Goal: Task Accomplishment & Management: Complete application form

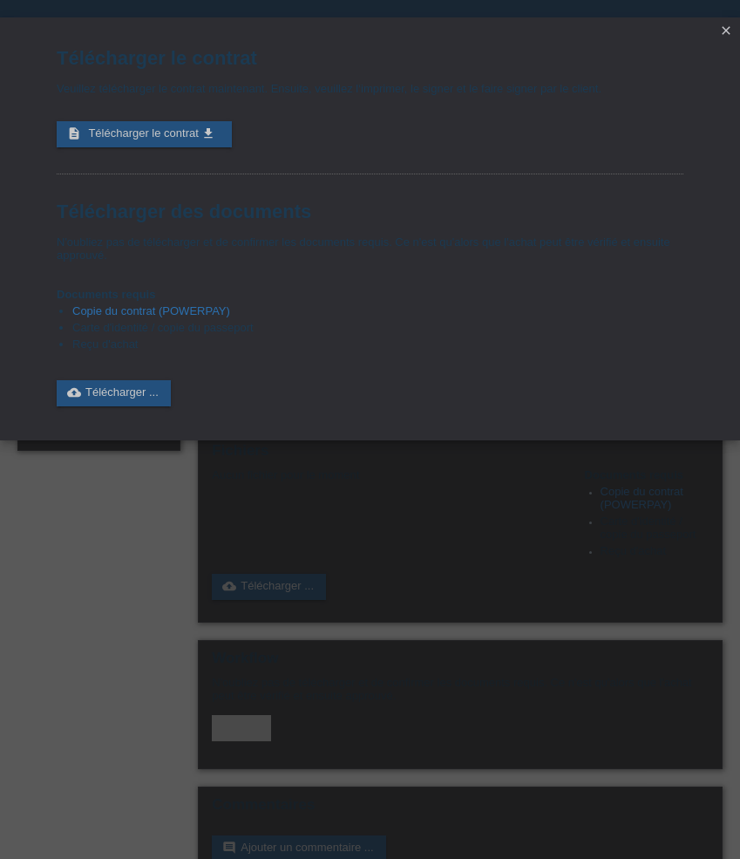
click at [725, 25] on icon "close" at bounding box center [726, 31] width 14 height 14
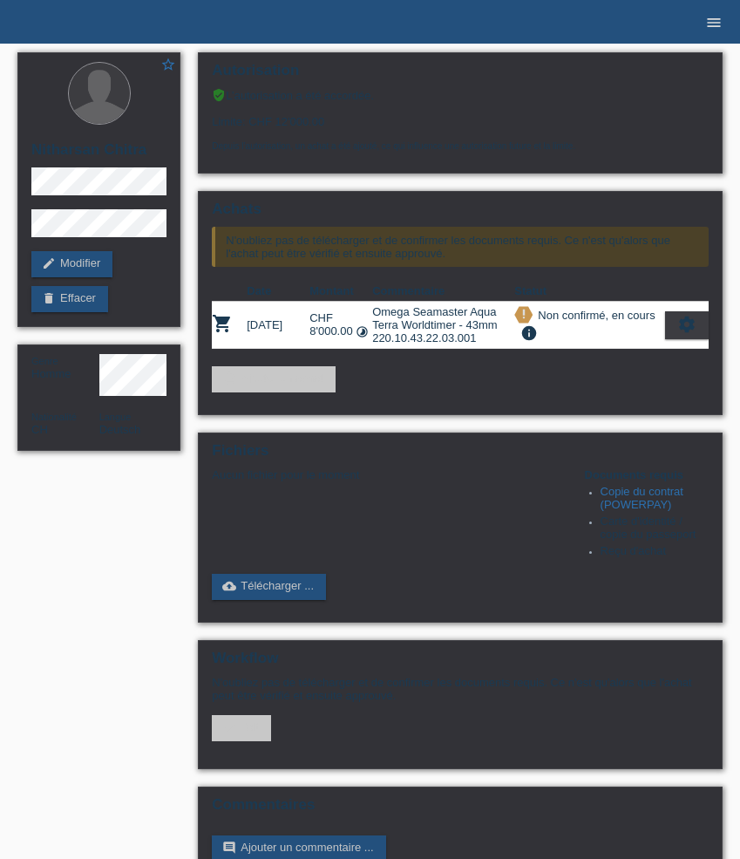
click at [708, 19] on icon "menu" at bounding box center [713, 22] width 17 height 17
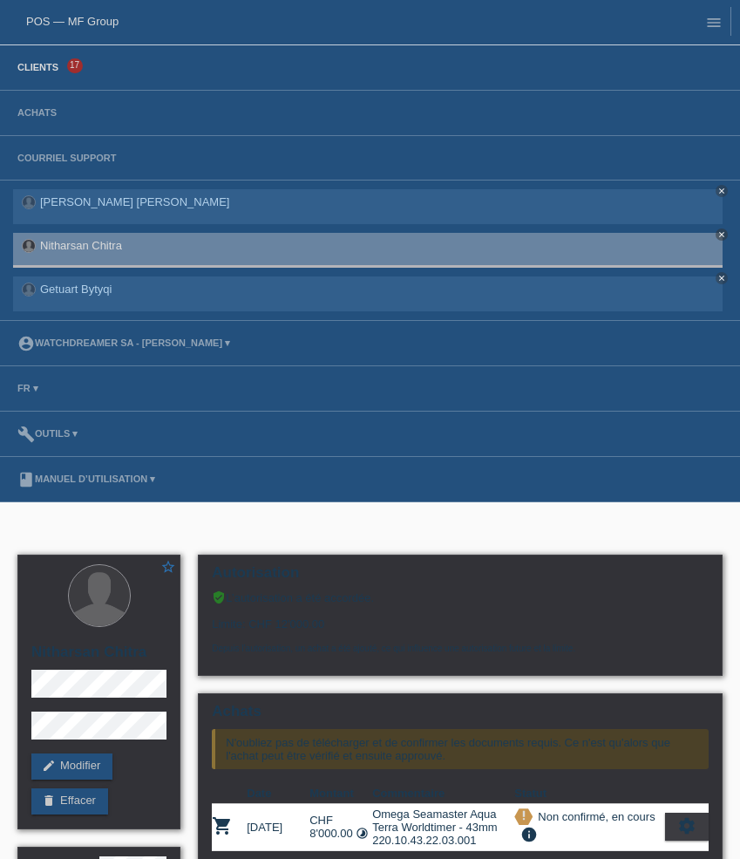
click at [57, 72] on link "Clients" at bounding box center [38, 67] width 58 height 10
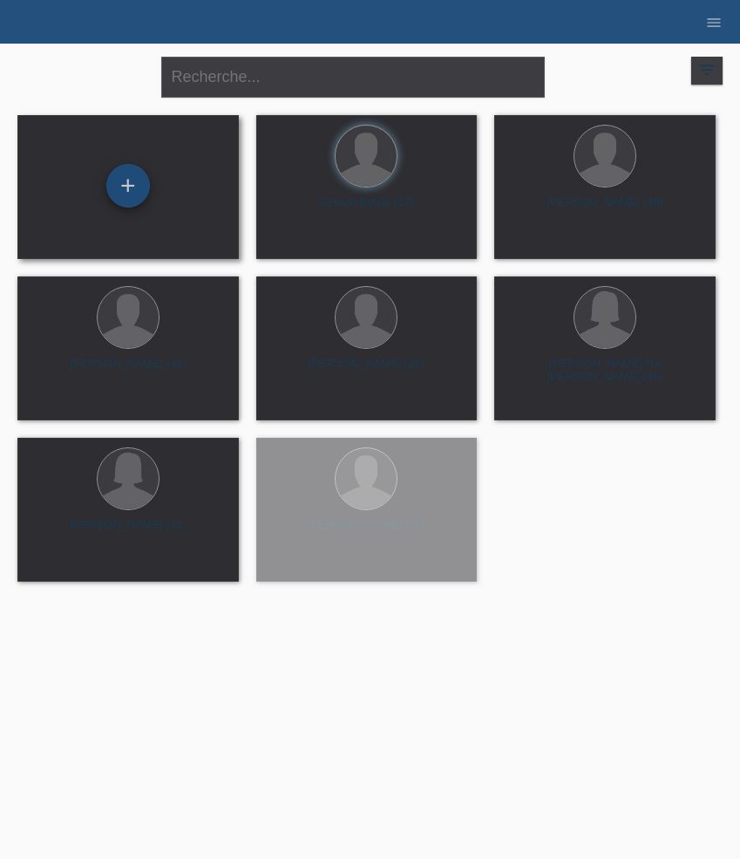
click at [131, 190] on div "+" at bounding box center [128, 186] width 44 height 44
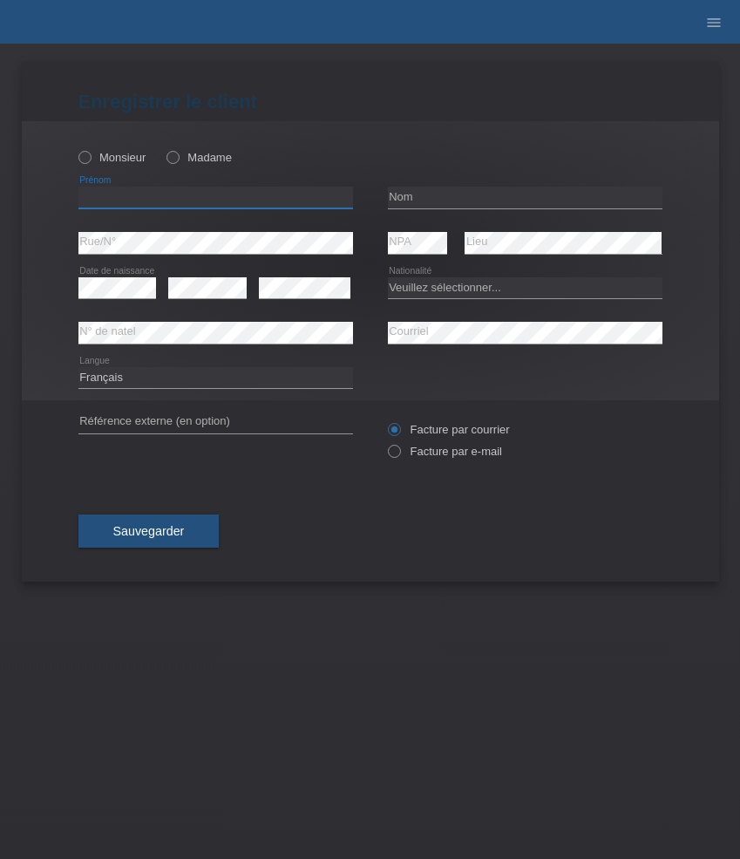
click at [166, 203] on input "text" at bounding box center [215, 198] width 275 height 22
paste input "Indira"
type input "Indira"
click at [178, 164] on label "Madame" at bounding box center [199, 157] width 65 height 13
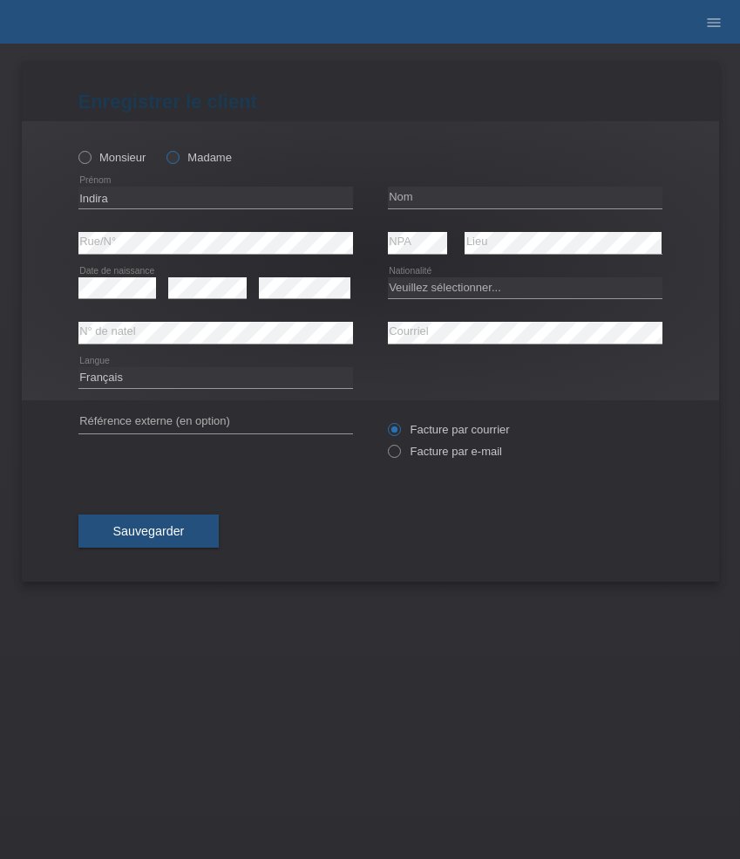
click at [178, 162] on input "Madame" at bounding box center [172, 156] width 11 height 11
radio input "true"
click at [442, 200] on input "text" at bounding box center [525, 198] width 275 height 22
paste input "[PERSON_NAME]"
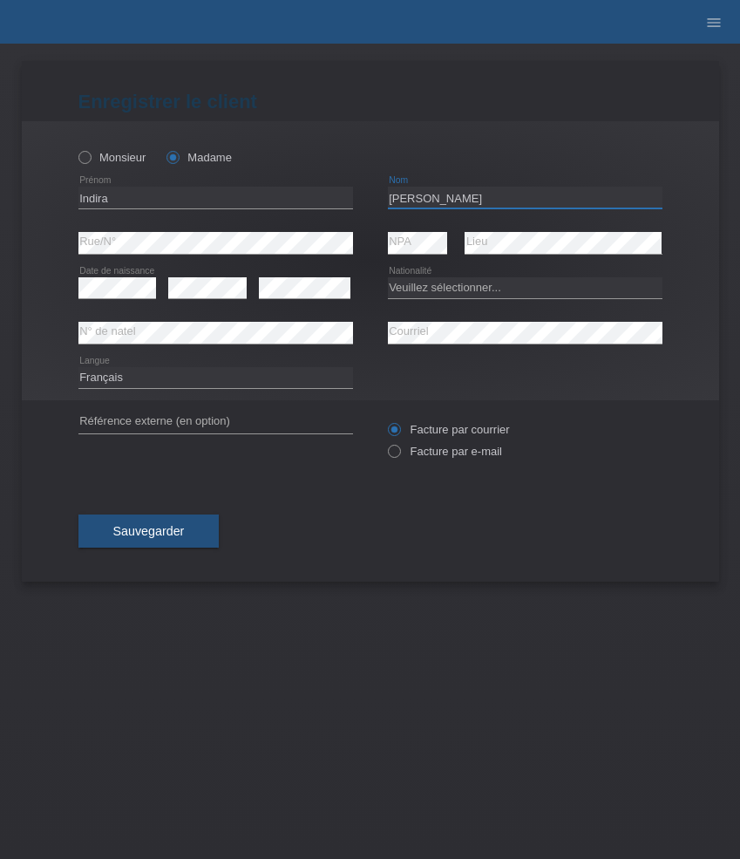
type input "[PERSON_NAME]"
click at [428, 287] on select "Veuillez sélectionner... Suisse Allemagne Autriche Liechtenstein ------------ A…" at bounding box center [525, 287] width 275 height 21
select select "CU"
click at [388, 277] on select "Veuillez sélectionner... Suisse Allemagne Autriche Liechtenstein ------------ A…" at bounding box center [525, 287] width 275 height 21
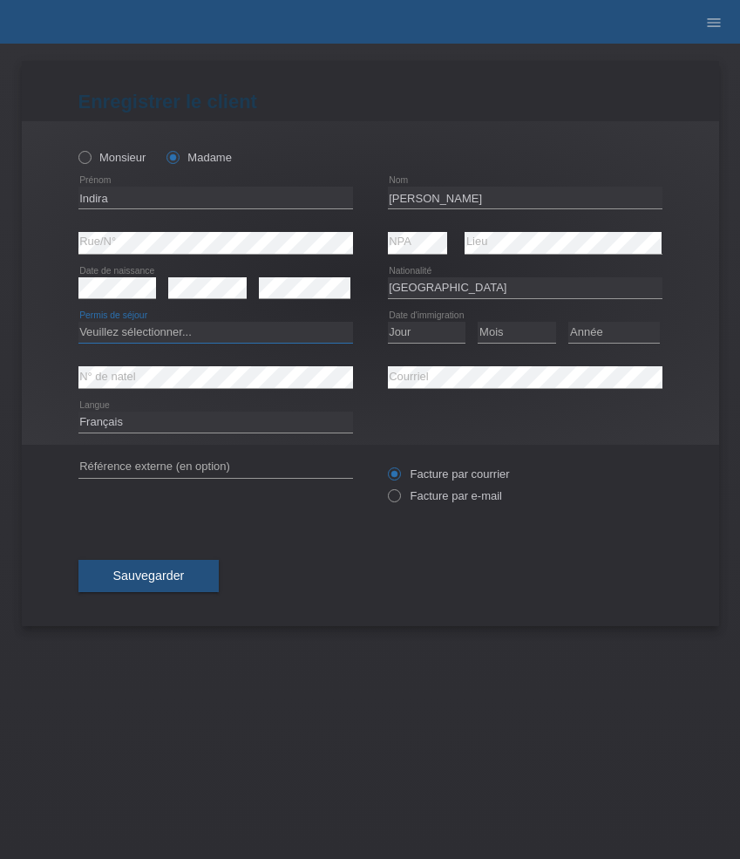
click at [277, 332] on select "Veuillez sélectionner... C B B - Statut de réfugié Autre" at bounding box center [215, 332] width 275 height 21
select select "C"
click at [78, 323] on select "Veuillez sélectionner... C B B - Statut de réfugié Autre" at bounding box center [215, 332] width 275 height 21
click at [427, 332] on select "Jour 01 02 03 04 05 06 07 08 09 10 11" at bounding box center [427, 332] width 78 height 21
select select "10"
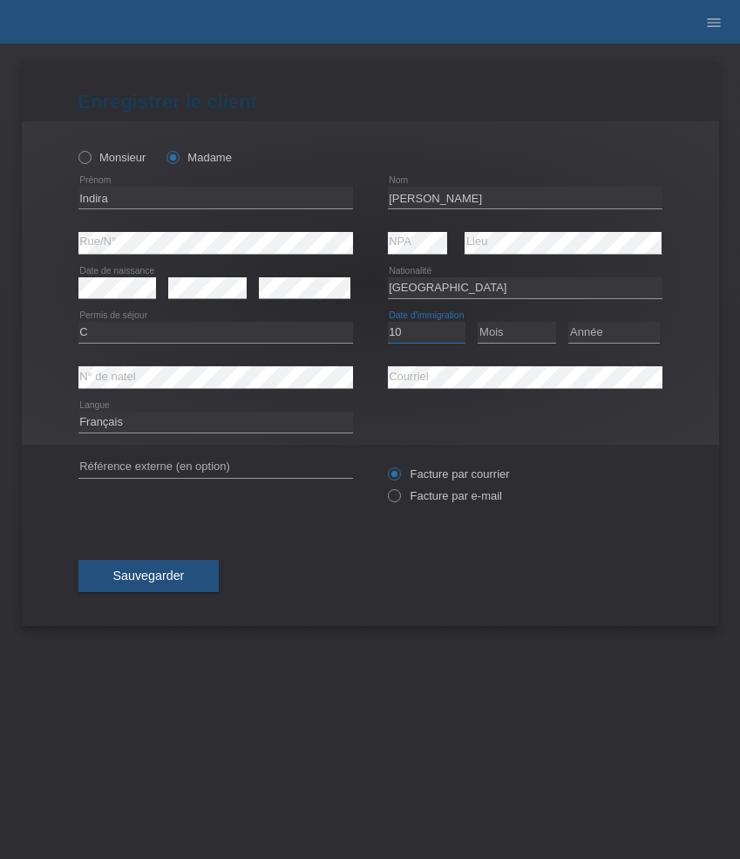
click at [388, 323] on select "Jour 01 02 03 04 05 06 07 08 09 10 11" at bounding box center [427, 332] width 78 height 21
click at [519, 332] on select "Mois 01 02 03 04 05 06 07 08 09 10 11" at bounding box center [517, 332] width 78 height 21
select select "05"
click at [478, 323] on select "Mois 01 02 03 04 05 06 07 08 09 10 11" at bounding box center [517, 332] width 78 height 21
click at [617, 341] on select "Année 2025 2024 2023 2022 2021 2020 2019 2018 2017 2016 2015 2014 2013 2012 201…" at bounding box center [615, 332] width 92 height 21
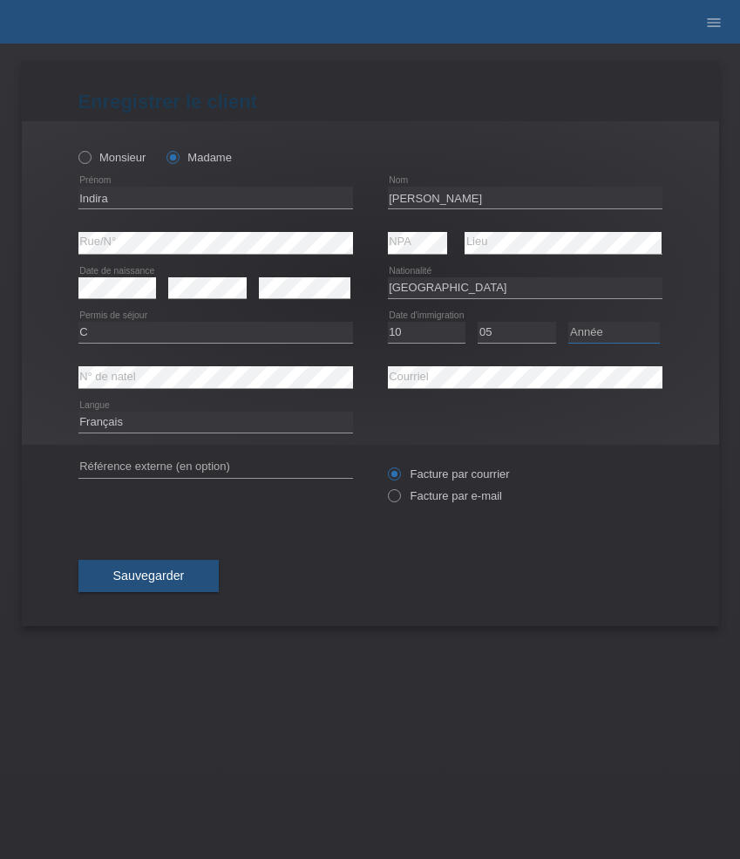
select select "2000"
click at [569, 323] on select "Année 2025 2024 2023 2022 2021 2020 2019 2018 2017 2016 2015 2014 2013 2012 201…" at bounding box center [615, 332] width 92 height 21
click at [449, 501] on label "Facture par e-mail" at bounding box center [445, 495] width 114 height 13
click at [399, 501] on input "Facture par e-mail" at bounding box center [393, 500] width 11 height 22
radio input "true"
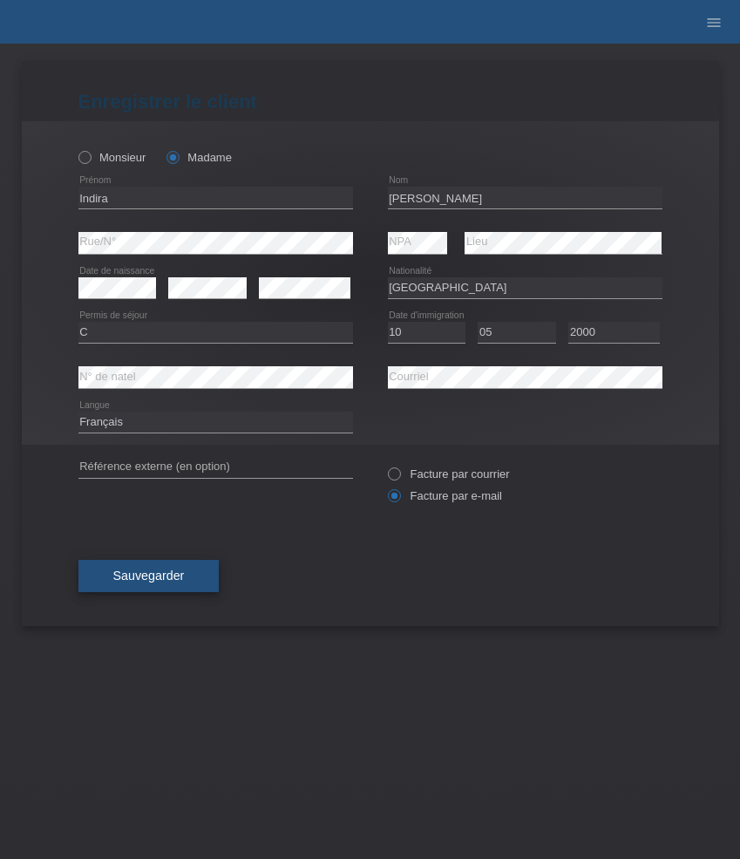
click at [201, 574] on button "Sauvegarder" at bounding box center [148, 576] width 141 height 33
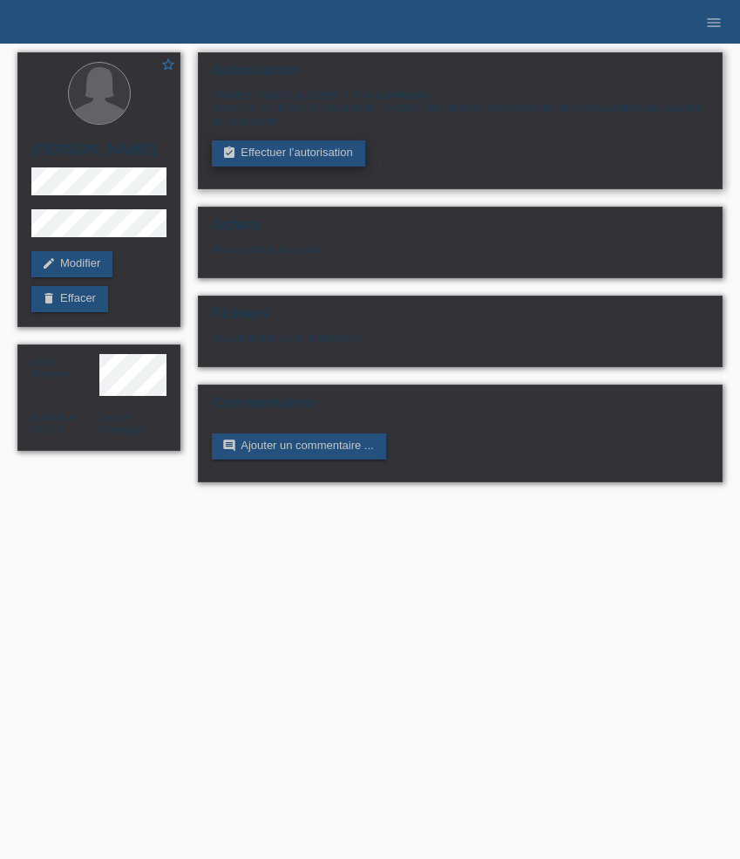
click at [256, 159] on link "assignment_turned_in Effectuer l’autorisation" at bounding box center [288, 153] width 153 height 26
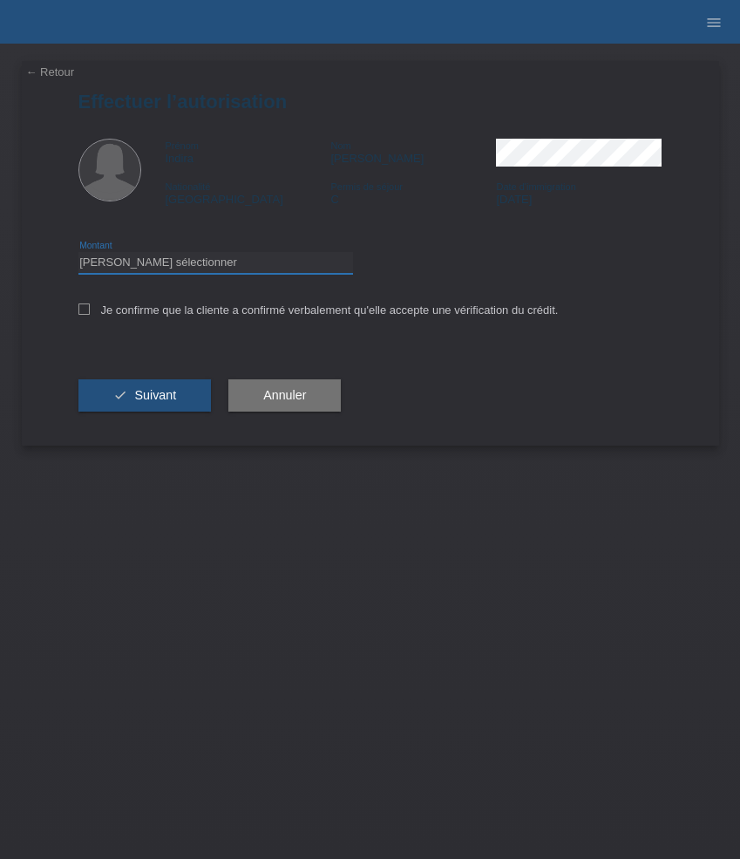
click at [215, 269] on select "Veuillez sélectionner CHF 1.00 - CHF 499.00 CHF 500.00 - CHF 1'999.00 CHF 2'000…" at bounding box center [215, 262] width 275 height 21
select select "3"
click at [78, 255] on select "Veuillez sélectionner CHF 1.00 - CHF 499.00 CHF 500.00 - CHF 1'999.00 CHF 2'000…" at bounding box center [215, 262] width 275 height 21
click at [167, 310] on label "Je confirme que la cliente a confirmé verbalement qu'elle accepte une vérificat…" at bounding box center [318, 309] width 480 height 13
click at [90, 310] on input "Je confirme que la cliente a confirmé verbalement qu'elle accepte une vérificat…" at bounding box center [83, 308] width 11 height 11
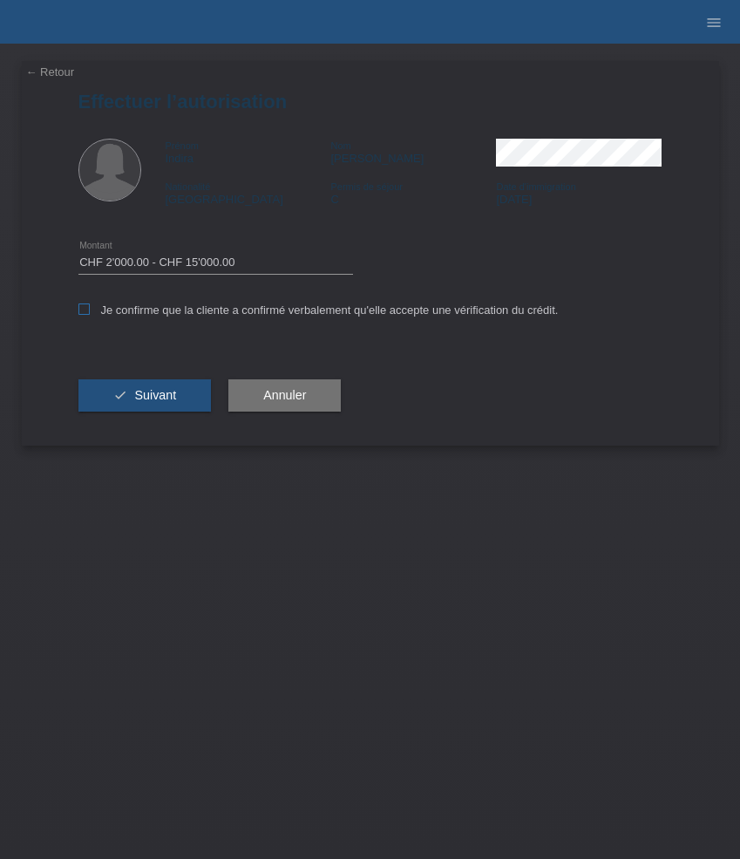
checkbox input "true"
click at [159, 401] on span "Suivant" at bounding box center [155, 395] width 42 height 14
